Goal: Navigation & Orientation: Find specific page/section

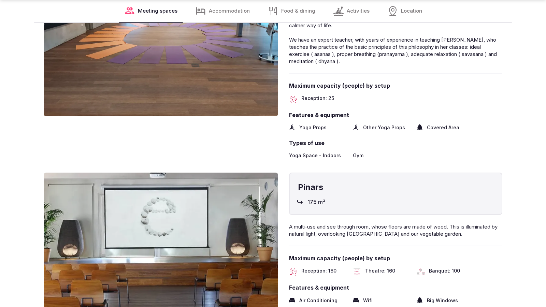
scroll to position [1127, 0]
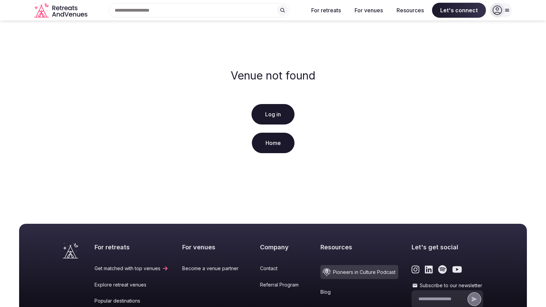
scroll to position [126, 0]
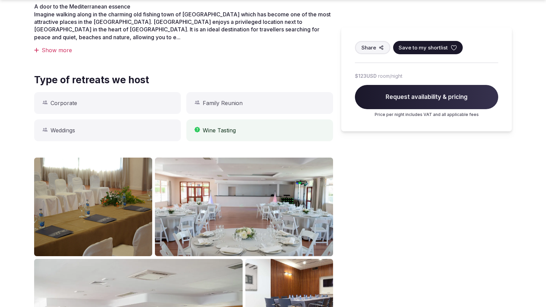
scroll to position [565, 0]
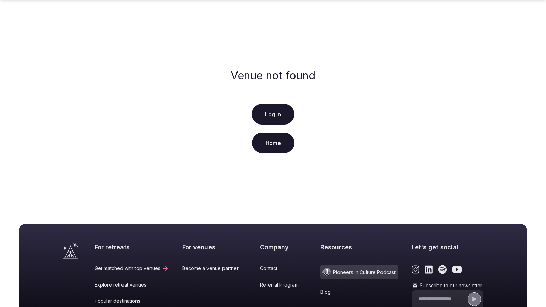
scroll to position [126, 0]
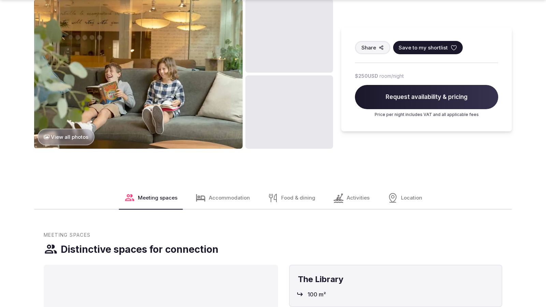
scroll to position [857, 0]
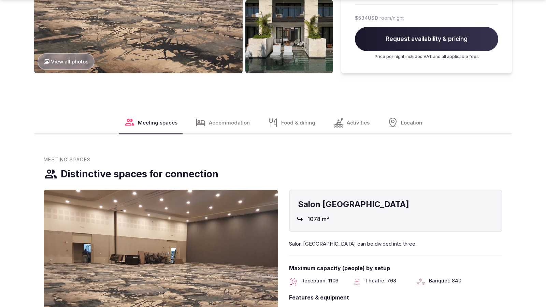
scroll to position [1150, 0]
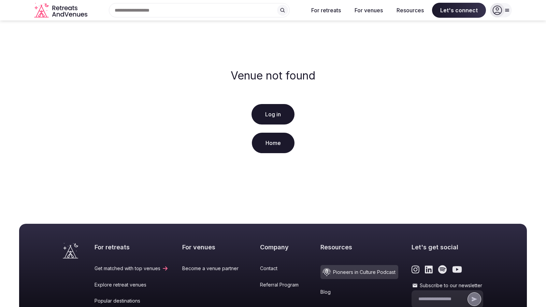
scroll to position [126, 0]
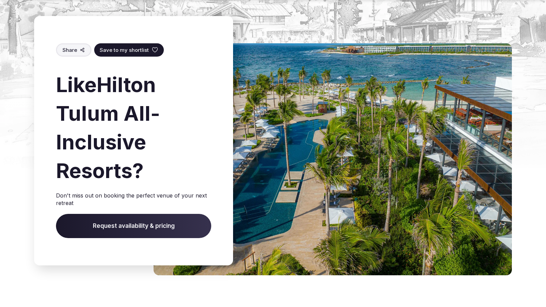
scroll to position [853, 0]
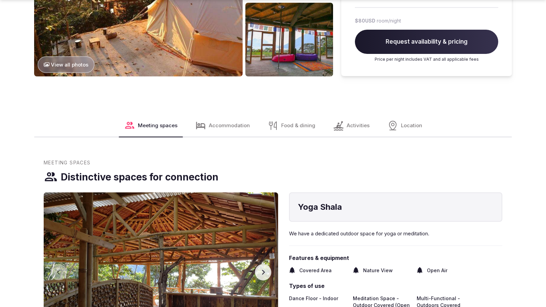
scroll to position [1150, 0]
